Goal: Information Seeking & Learning: Learn about a topic

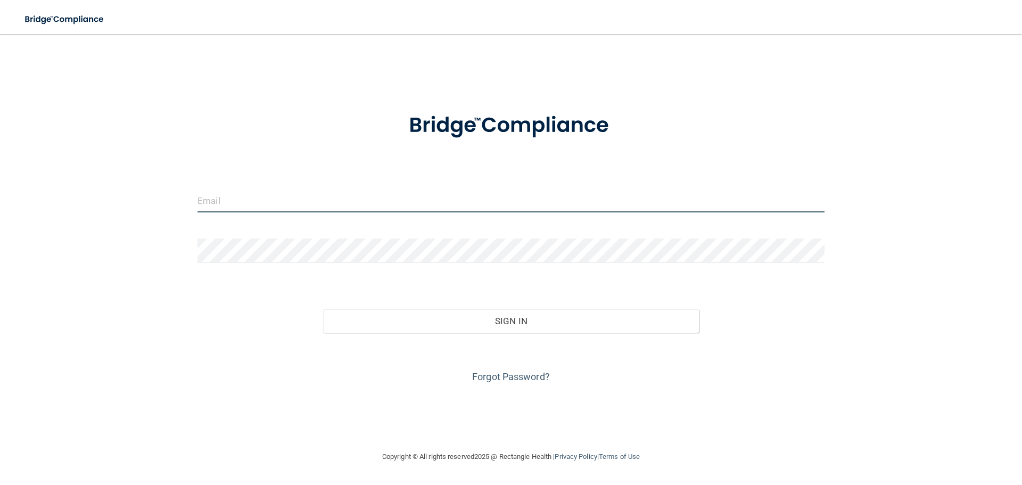
type input "[EMAIL_ADDRESS][DOMAIN_NAME]"
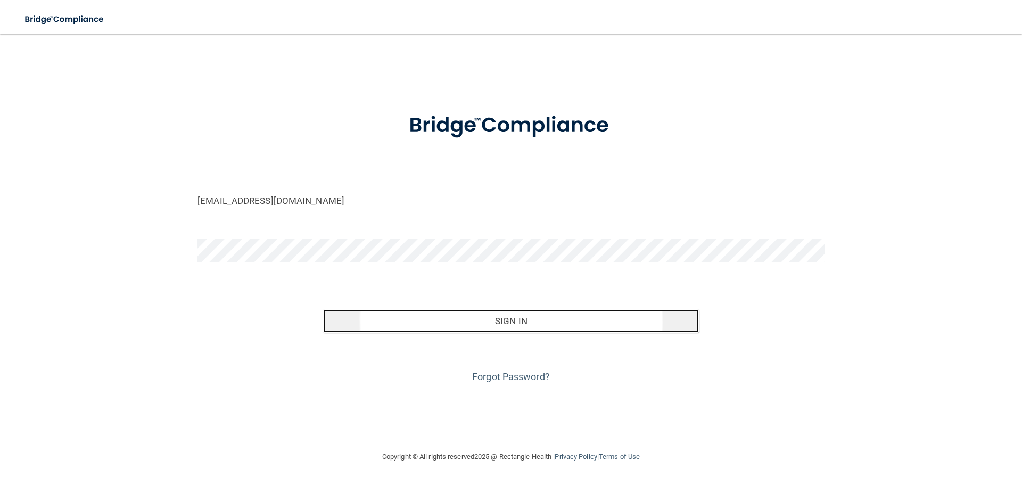
drag, startPoint x: 600, startPoint y: 314, endPoint x: 602, endPoint y: 309, distance: 5.6
click at [600, 312] on button "Sign In" at bounding box center [511, 320] width 376 height 23
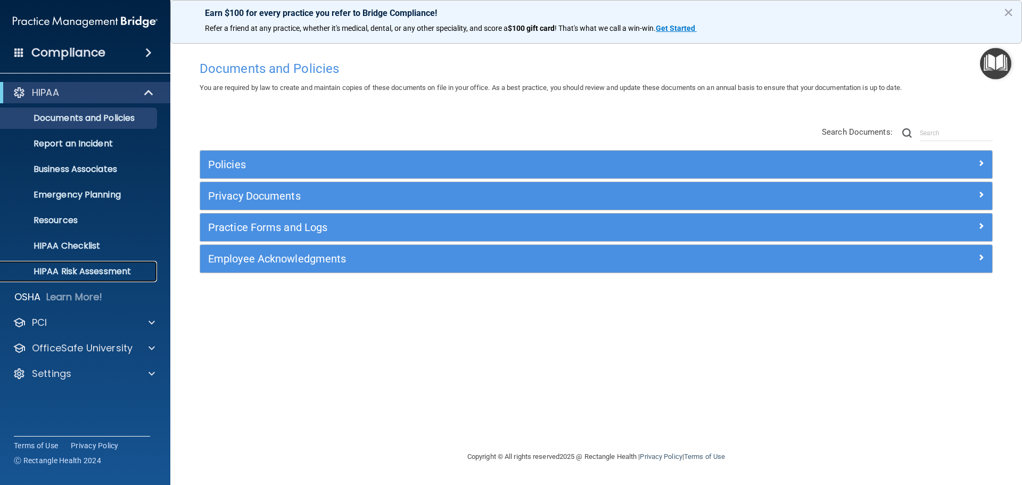
click at [92, 266] on p "HIPAA Risk Assessment" at bounding box center [79, 271] width 145 height 11
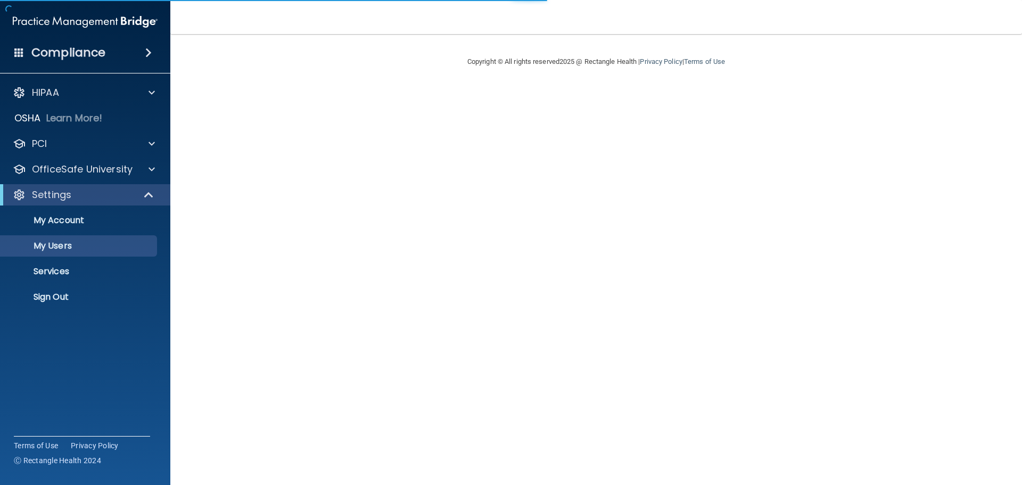
select select "20"
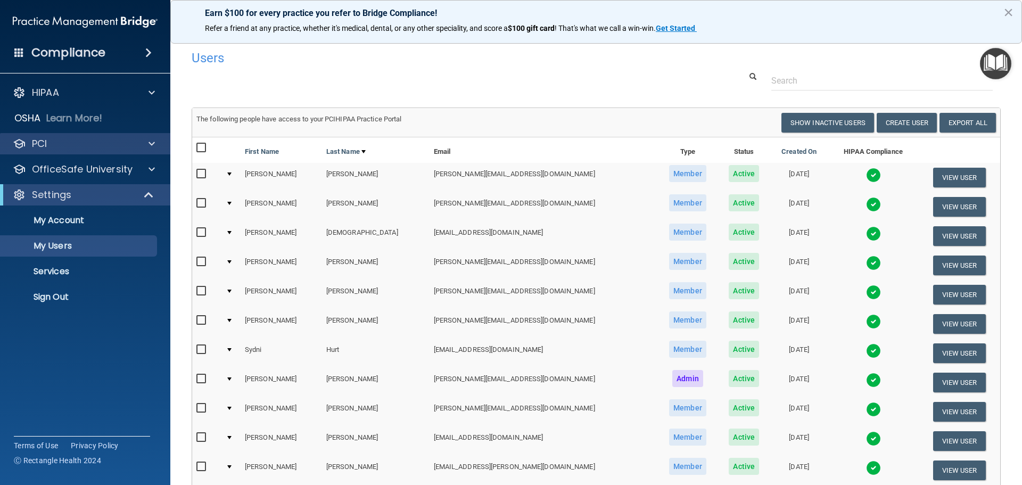
click at [140, 133] on div "PCI" at bounding box center [85, 143] width 171 height 21
click at [134, 139] on div "PCI" at bounding box center [71, 143] width 132 height 13
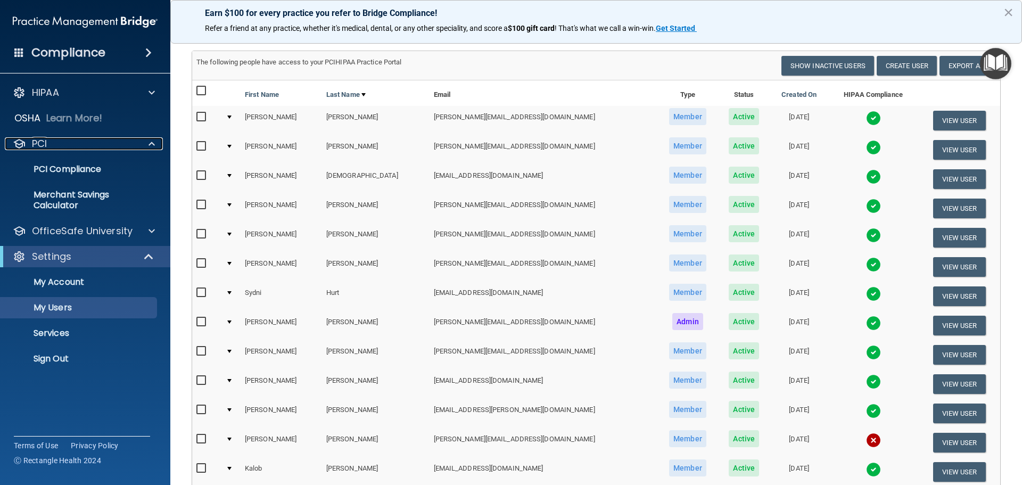
scroll to position [53, 0]
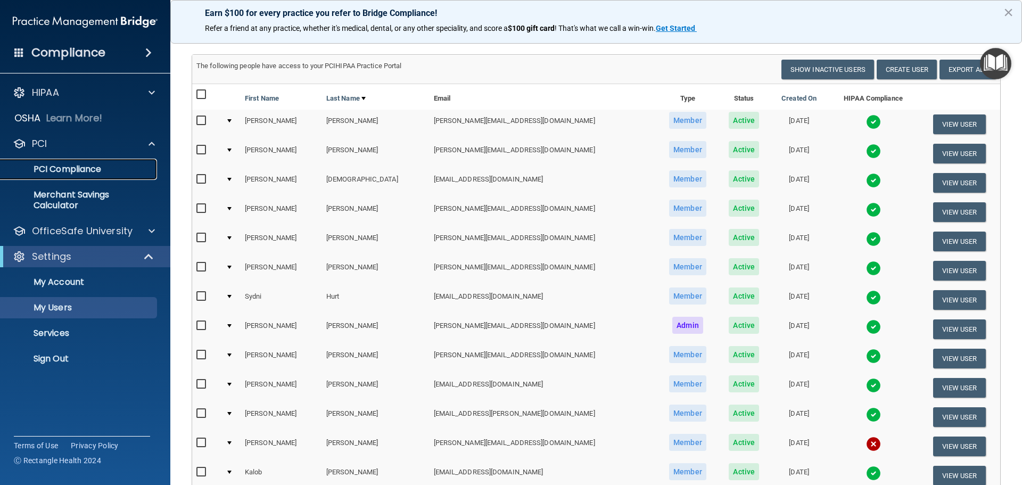
click at [90, 178] on link "PCI Compliance" at bounding box center [73, 169] width 168 height 21
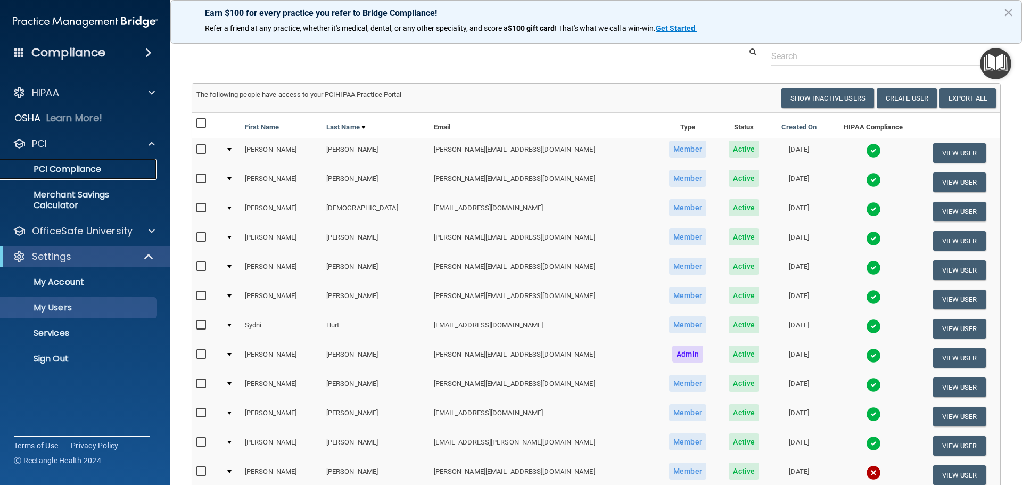
scroll to position [0, 0]
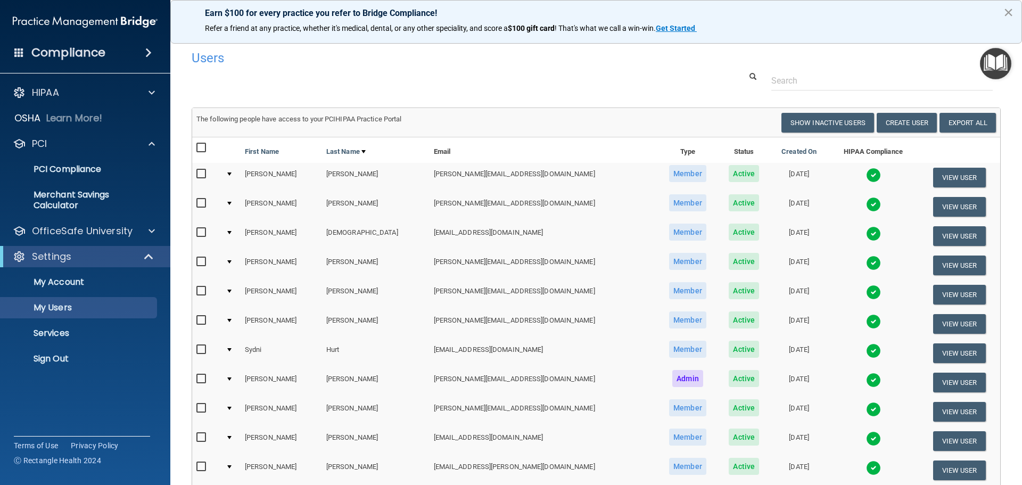
click at [1009, 11] on button "×" at bounding box center [1008, 12] width 10 height 17
